Goal: Task Accomplishment & Management: Manage account settings

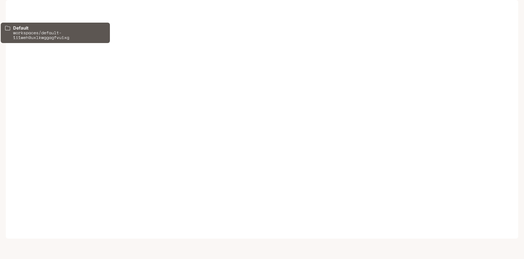
click at [41, 11] on p "Default" at bounding box center [39, 10] width 18 height 6
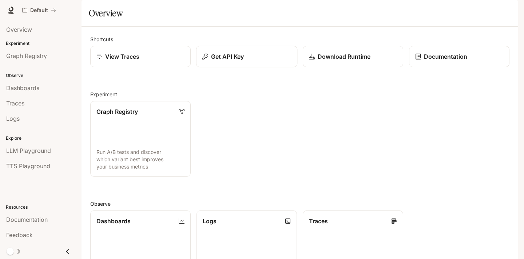
click at [230, 61] on p "Get API Key" at bounding box center [227, 56] width 33 height 9
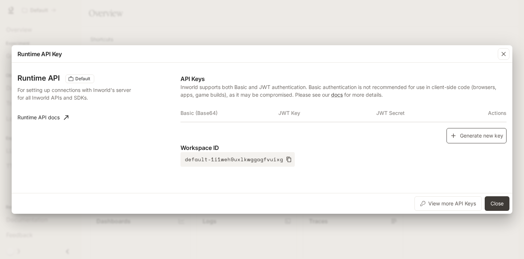
click at [476, 131] on button "Generate new key" at bounding box center [477, 136] width 60 height 16
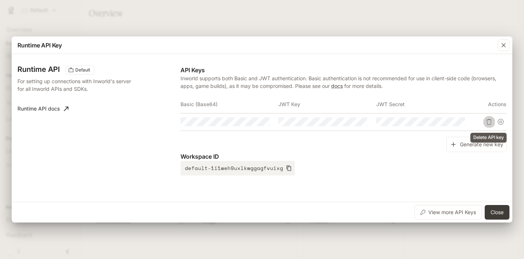
click at [492, 121] on button "Delete API key" at bounding box center [490, 122] width 12 height 12
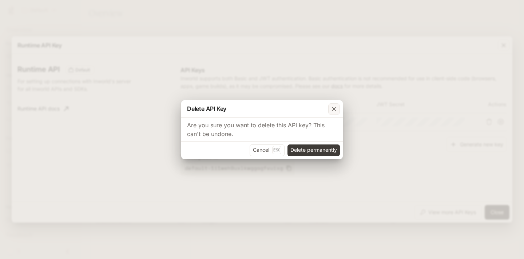
click at [334, 107] on icon "button" at bounding box center [334, 108] width 7 height 7
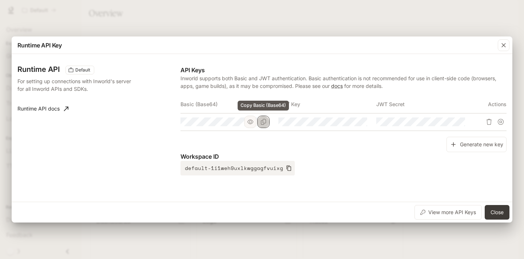
click at [261, 121] on icon "Copy Basic (Base64)" at bounding box center [264, 122] width 6 height 6
